Goal: Task Accomplishment & Management: Complete application form

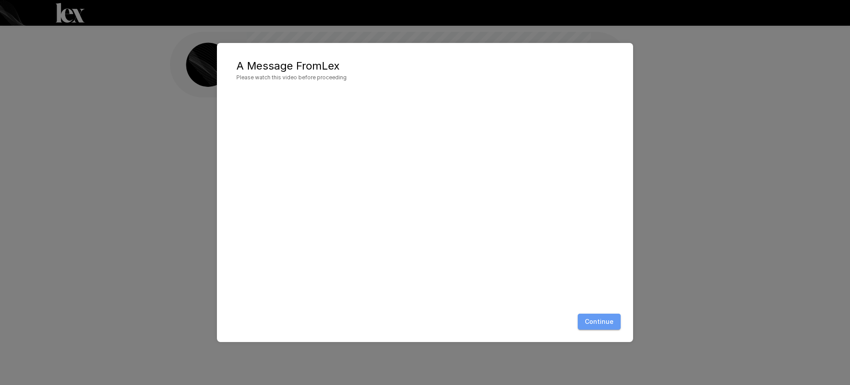
click at [608, 327] on button "Continue" at bounding box center [598, 321] width 43 height 16
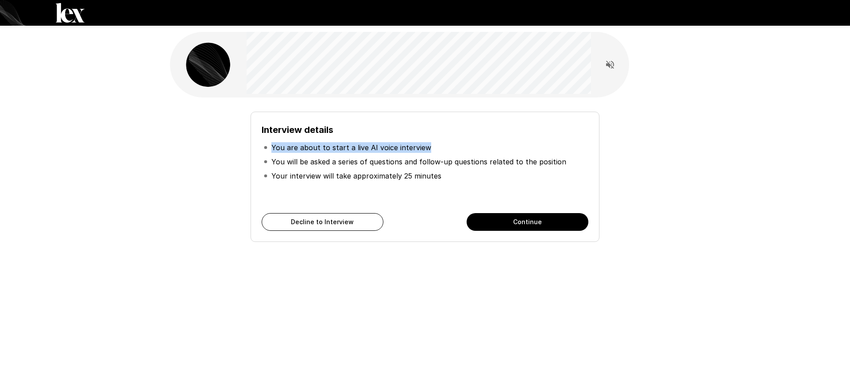
drag, startPoint x: 271, startPoint y: 145, endPoint x: 450, endPoint y: 153, distance: 179.8
click at [450, 153] on li "You are about to start a live AI voice interview" at bounding box center [425, 147] width 327 height 14
click at [520, 222] on button "Continue" at bounding box center [527, 222] width 122 height 18
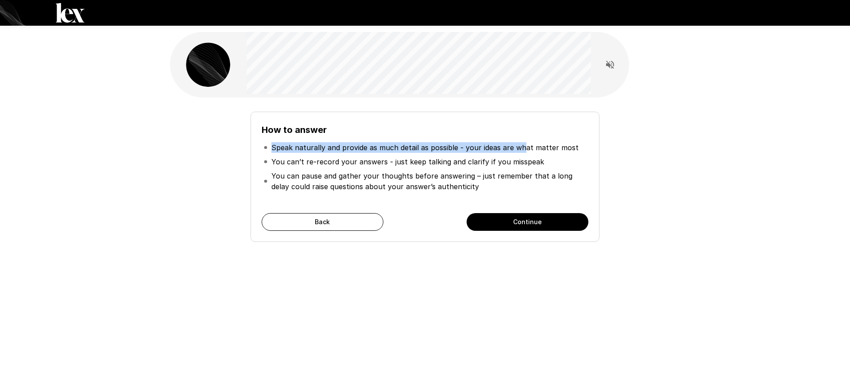
drag, startPoint x: 268, startPoint y: 147, endPoint x: 520, endPoint y: 152, distance: 252.3
click at [520, 152] on li "Speak naturally and provide as much detail as possible - your ideas are what ma…" at bounding box center [425, 147] width 327 height 14
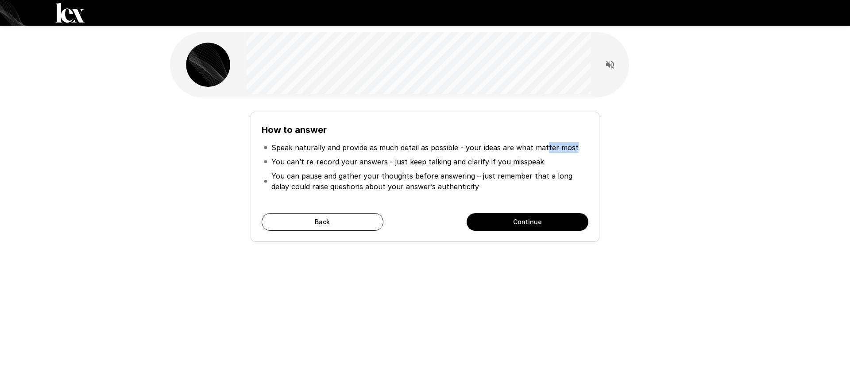
drag, startPoint x: 542, startPoint y: 147, endPoint x: 577, endPoint y: 149, distance: 35.4
click at [577, 149] on li "Speak naturally and provide as much detail as possible - your ideas are what ma…" at bounding box center [425, 147] width 327 height 14
drag, startPoint x: 266, startPoint y: 163, endPoint x: 515, endPoint y: 164, distance: 249.1
click at [515, 164] on li "You can’t re-record your answers - just keep talking and clarify if you misspeak" at bounding box center [425, 161] width 327 height 14
drag, startPoint x: 302, startPoint y: 162, endPoint x: 444, endPoint y: 159, distance: 142.1
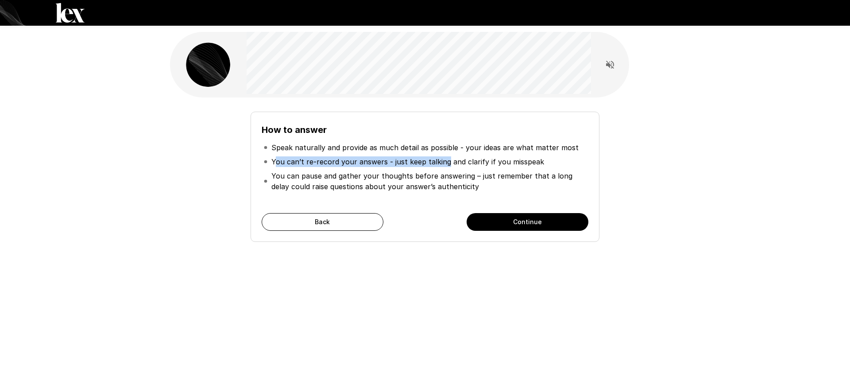
click at [444, 159] on p "You can’t re-record your answers - just keep talking and clarify if you misspeak" at bounding box center [407, 161] width 273 height 11
drag, startPoint x: 271, startPoint y: 171, endPoint x: 330, endPoint y: 172, distance: 58.9
click at [330, 172] on p "You can pause and gather your thoughts before answering – just remember that a …" at bounding box center [428, 180] width 315 height 21
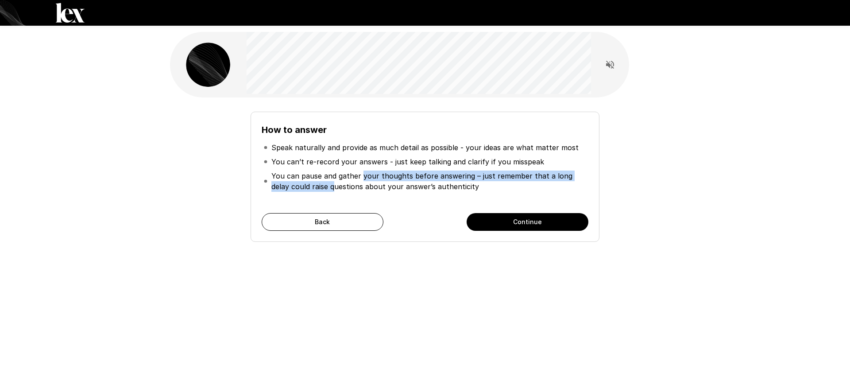
drag, startPoint x: 408, startPoint y: 169, endPoint x: 313, endPoint y: 185, distance: 95.9
click at [313, 185] on li "You can pause and gather your thoughts before answering – just remember that a …" at bounding box center [425, 181] width 327 height 25
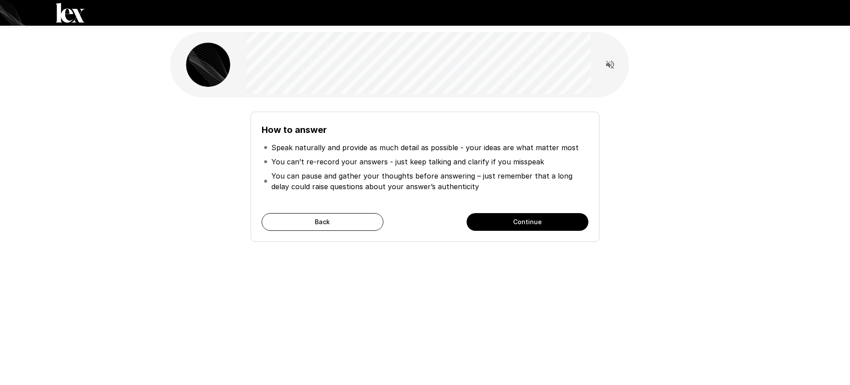
click at [332, 184] on p "You can pause and gather your thoughts before answering – just remember that a …" at bounding box center [428, 180] width 315 height 21
